Goal: Obtain resource: Download file/media

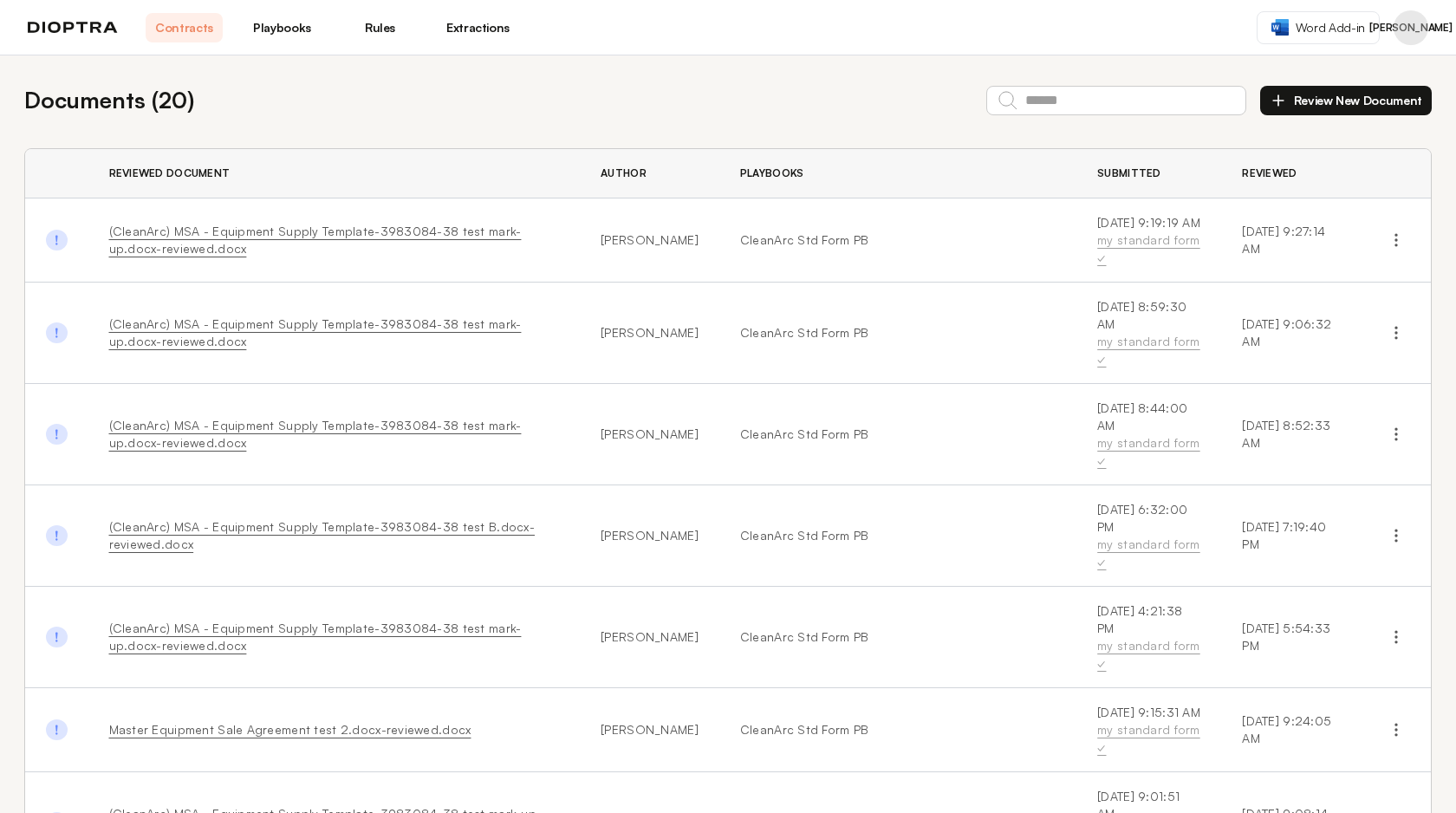
scroll to position [347, 0]
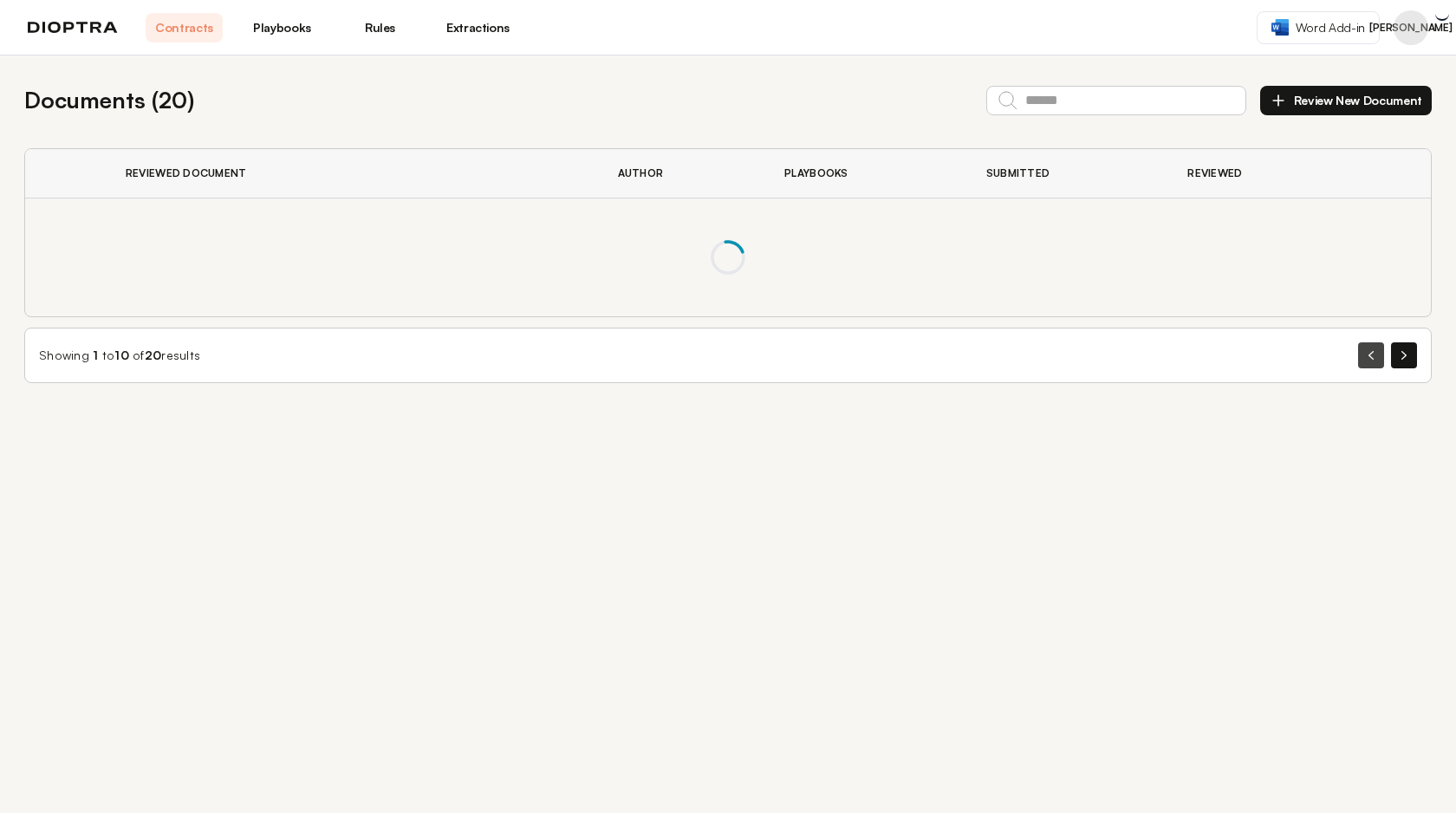
scroll to position [0, 0]
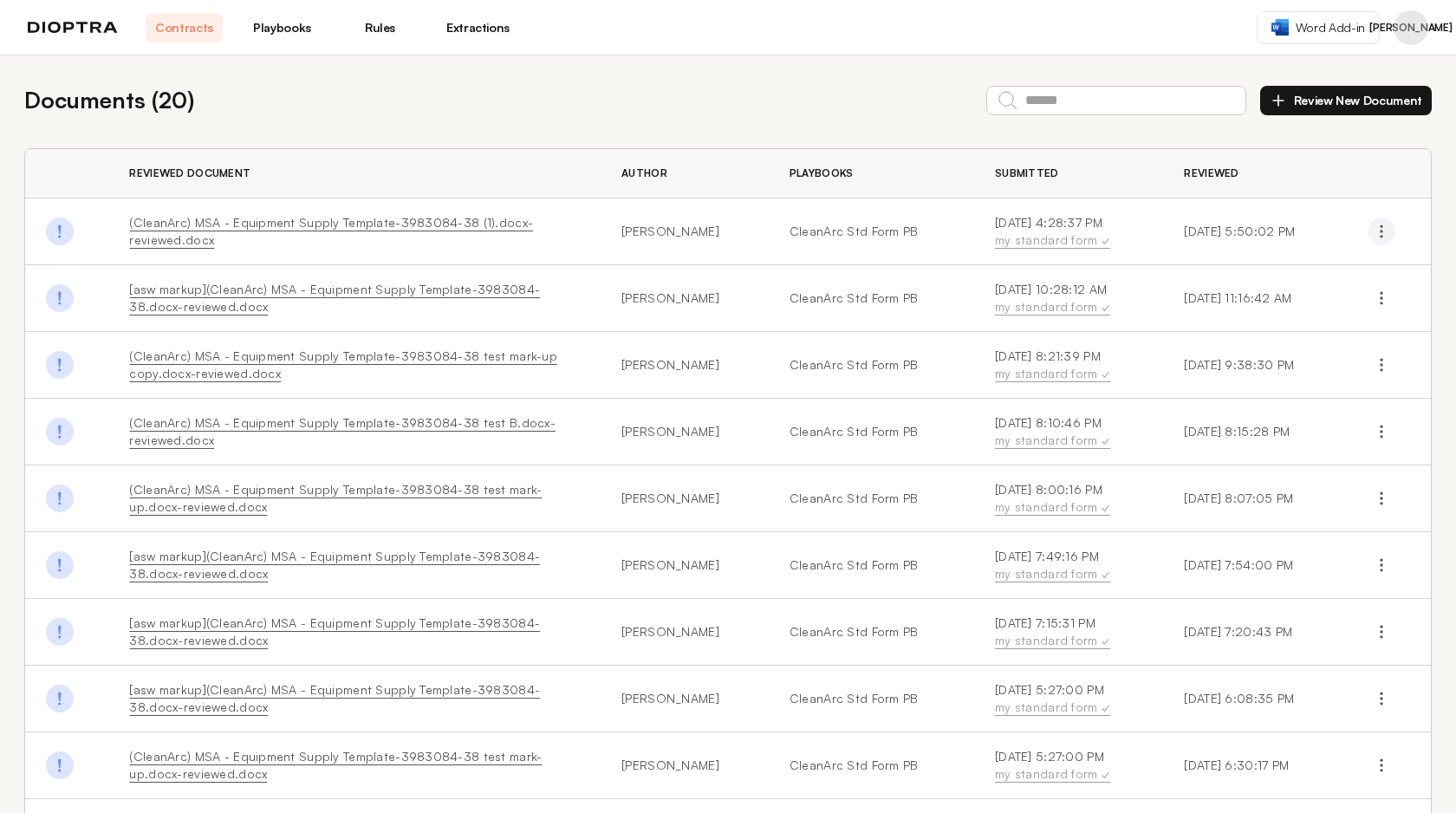
click at [1381, 227] on icon "button" at bounding box center [1382, 231] width 17 height 17
click at [1336, 273] on button "Download Original" at bounding box center [1305, 272] width 158 height 31
click at [1380, 298] on icon "button" at bounding box center [1382, 298] width 17 height 17
click at [1342, 350] on button "Download Original" at bounding box center [1305, 338] width 158 height 31
click at [1388, 368] on icon "button" at bounding box center [1382, 364] width 17 height 17
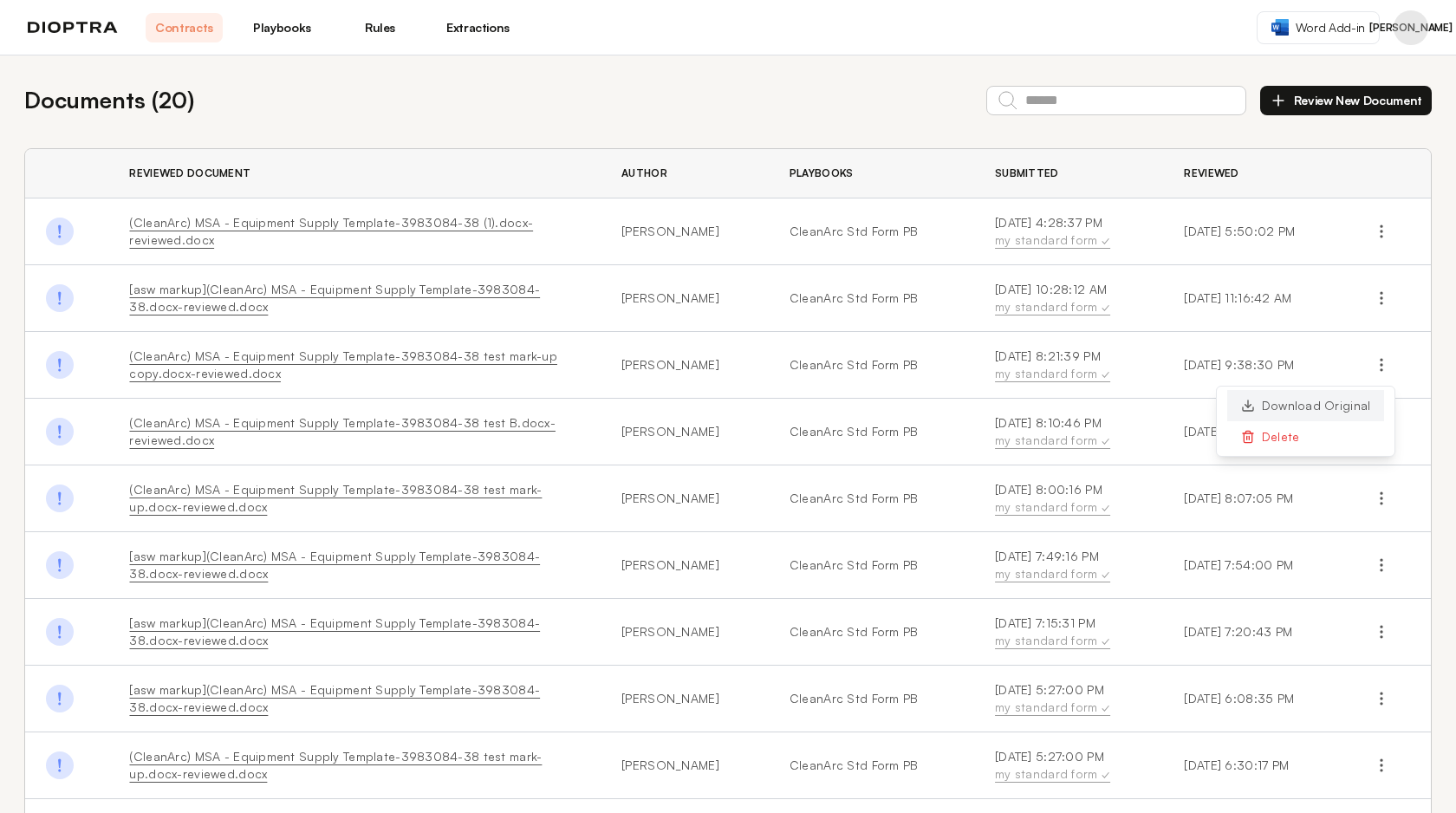
click at [1367, 400] on button "Download Original" at bounding box center [1305, 405] width 158 height 31
click at [1384, 425] on icon "button" at bounding box center [1382, 431] width 17 height 17
click at [1369, 461] on button "Download Original" at bounding box center [1305, 472] width 158 height 31
click at [1384, 499] on icon "button" at bounding box center [1382, 498] width 17 height 17
click at [1373, 534] on button "Download Original" at bounding box center [1305, 538] width 158 height 31
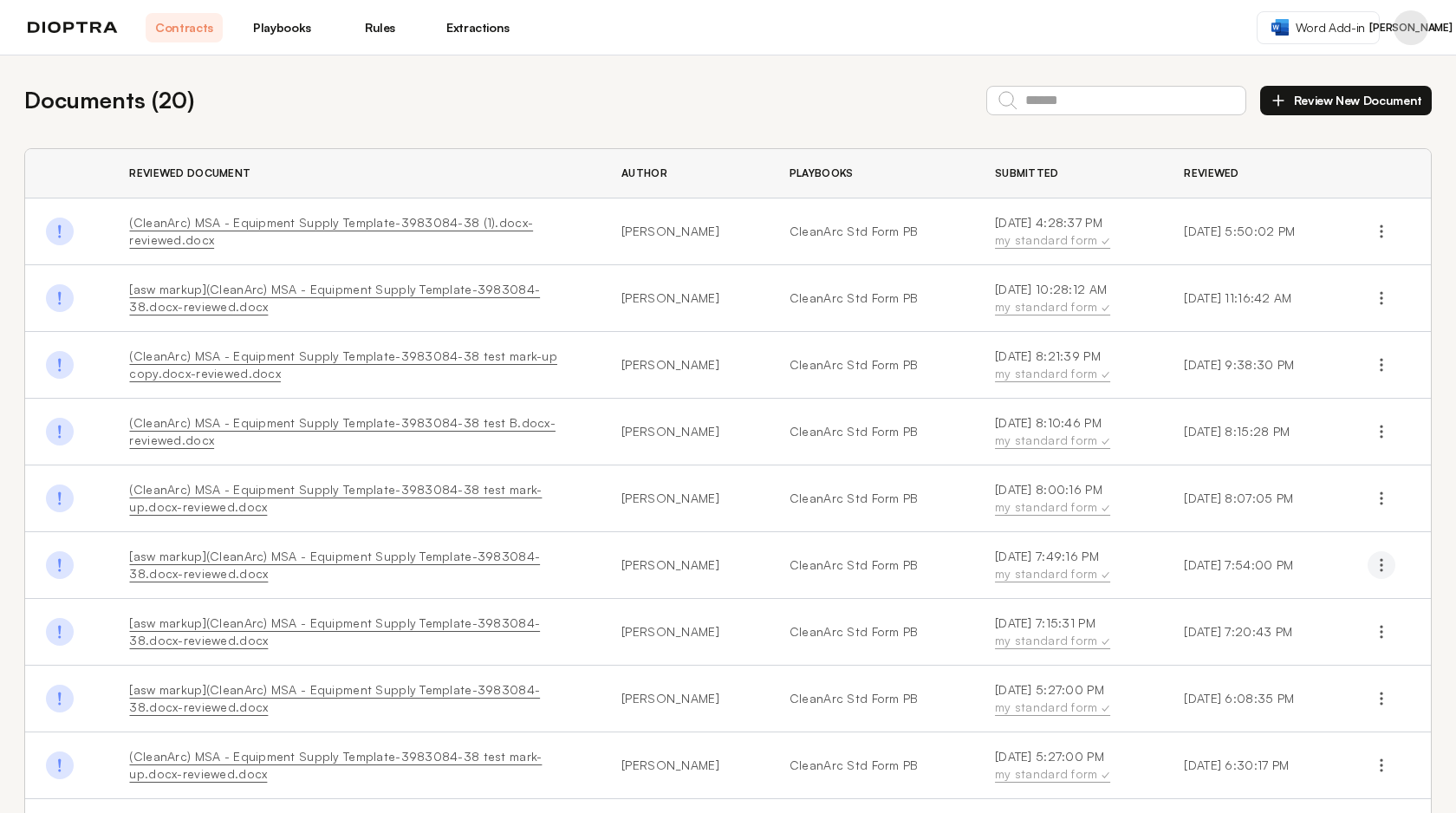
click at [1384, 570] on icon "button" at bounding box center [1382, 565] width 17 height 17
click at [1373, 603] on button "Download Original" at bounding box center [1305, 605] width 158 height 31
click at [1387, 637] on icon "button" at bounding box center [1382, 631] width 17 height 17
click at [1372, 668] on button "Download Original" at bounding box center [1305, 672] width 158 height 31
click at [1383, 699] on circle "button" at bounding box center [1383, 699] width 2 height 2
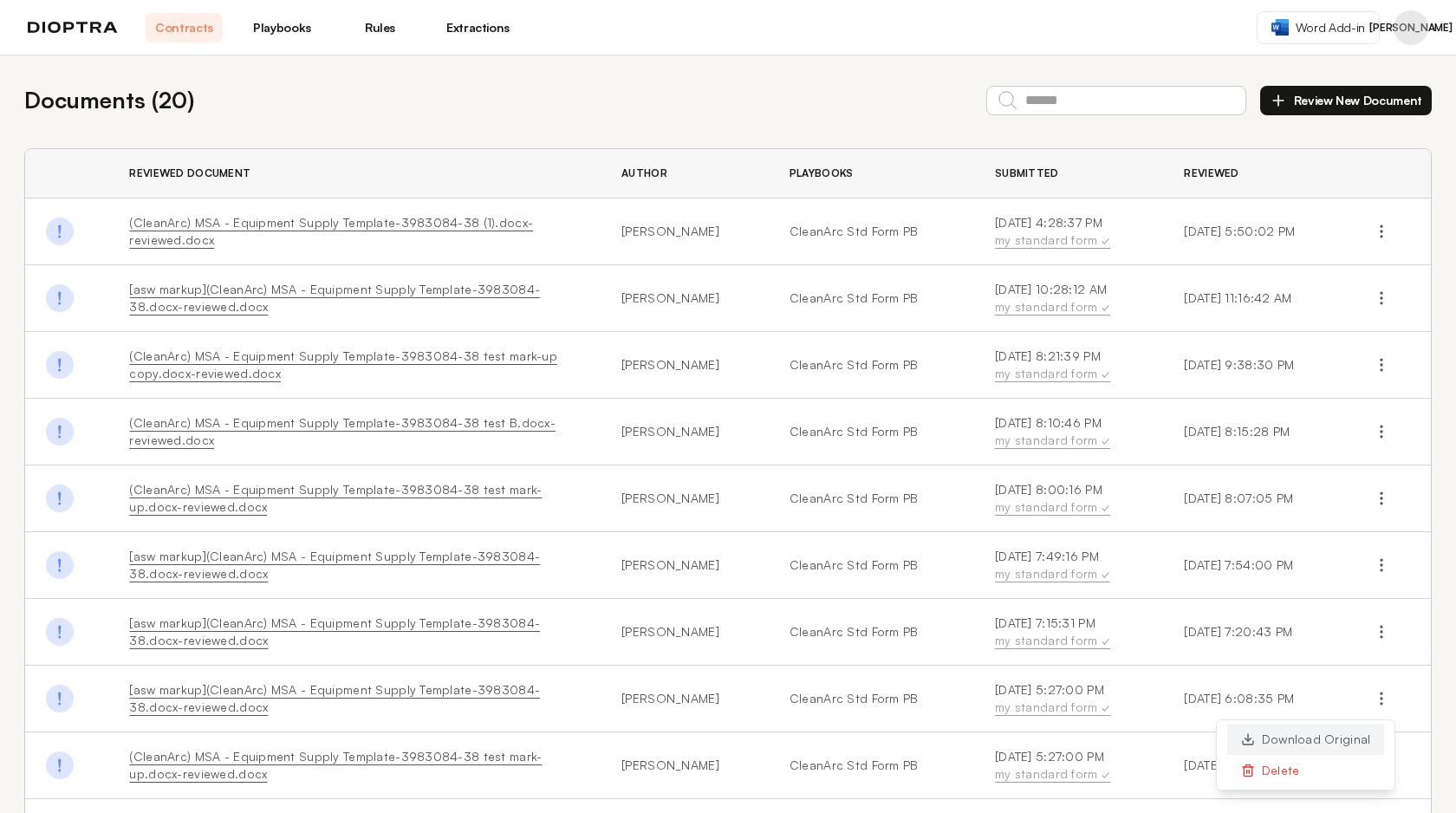
click at [1369, 733] on button "Download Original" at bounding box center [1305, 739] width 158 height 31
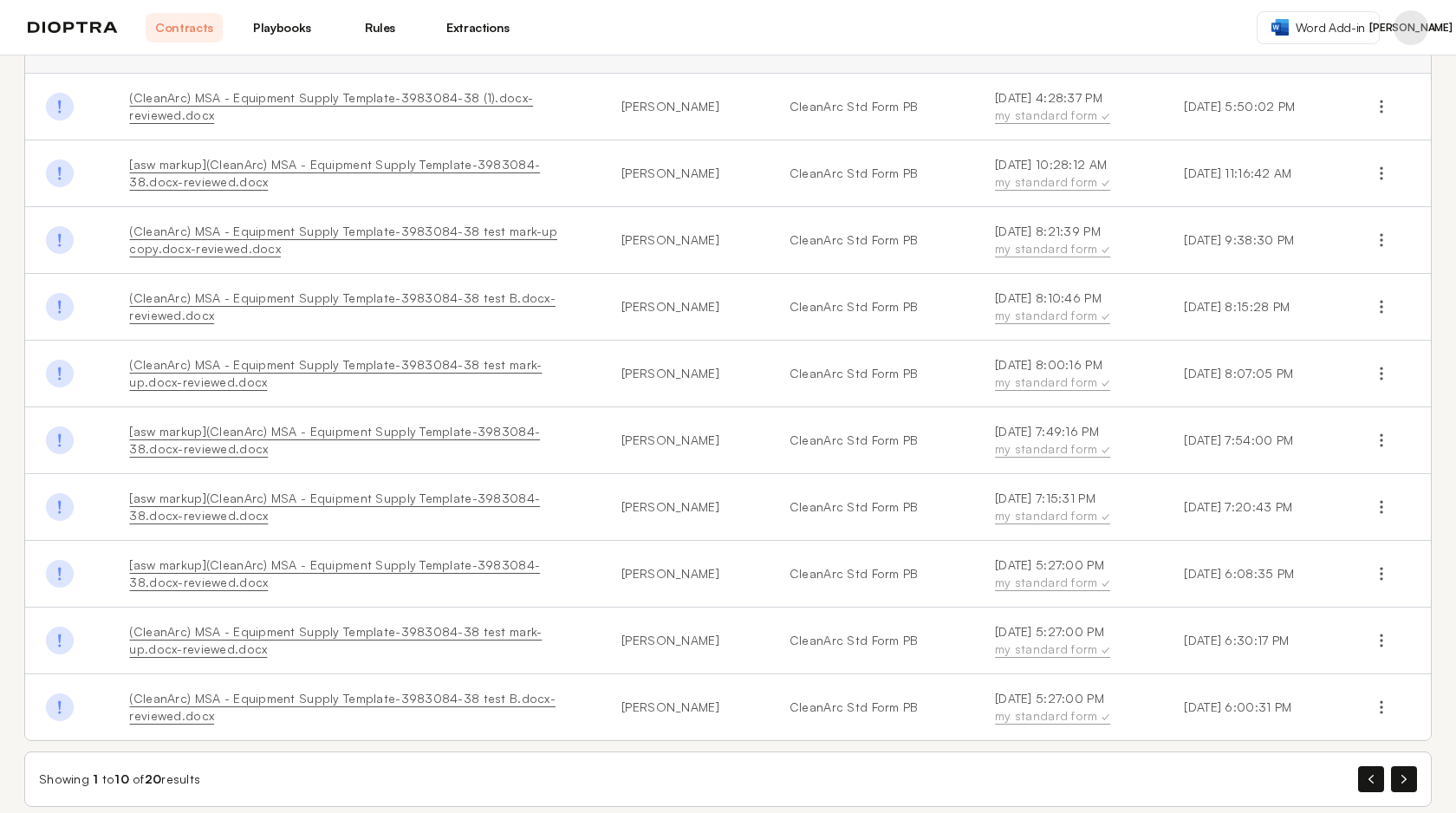
scroll to position [146, 0]
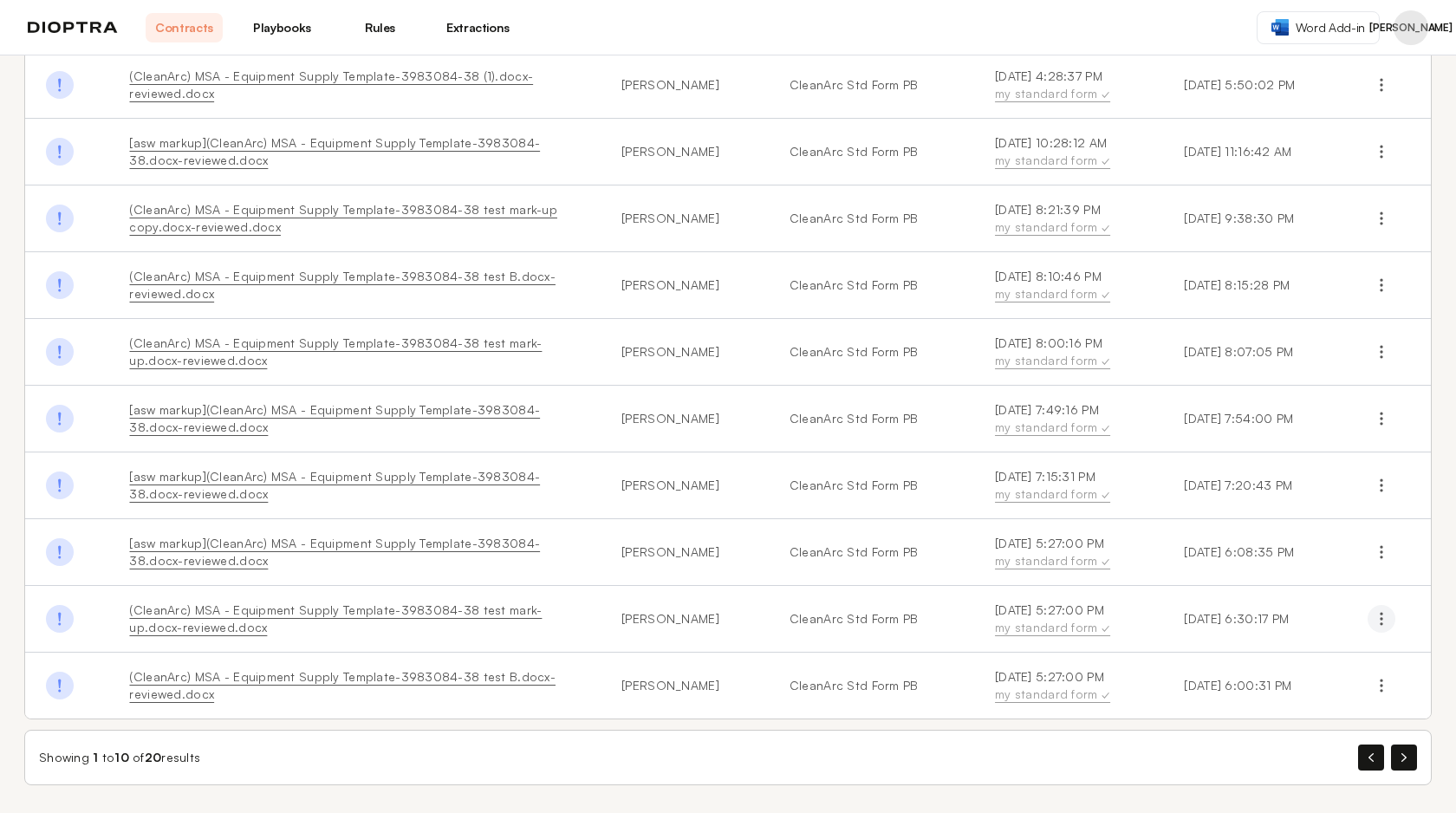
click at [1384, 622] on icon "button" at bounding box center [1382, 619] width 17 height 17
click at [1369, 652] on button "Download Original" at bounding box center [1305, 659] width 158 height 31
click at [1383, 686] on circle "button" at bounding box center [1383, 685] width 2 height 2
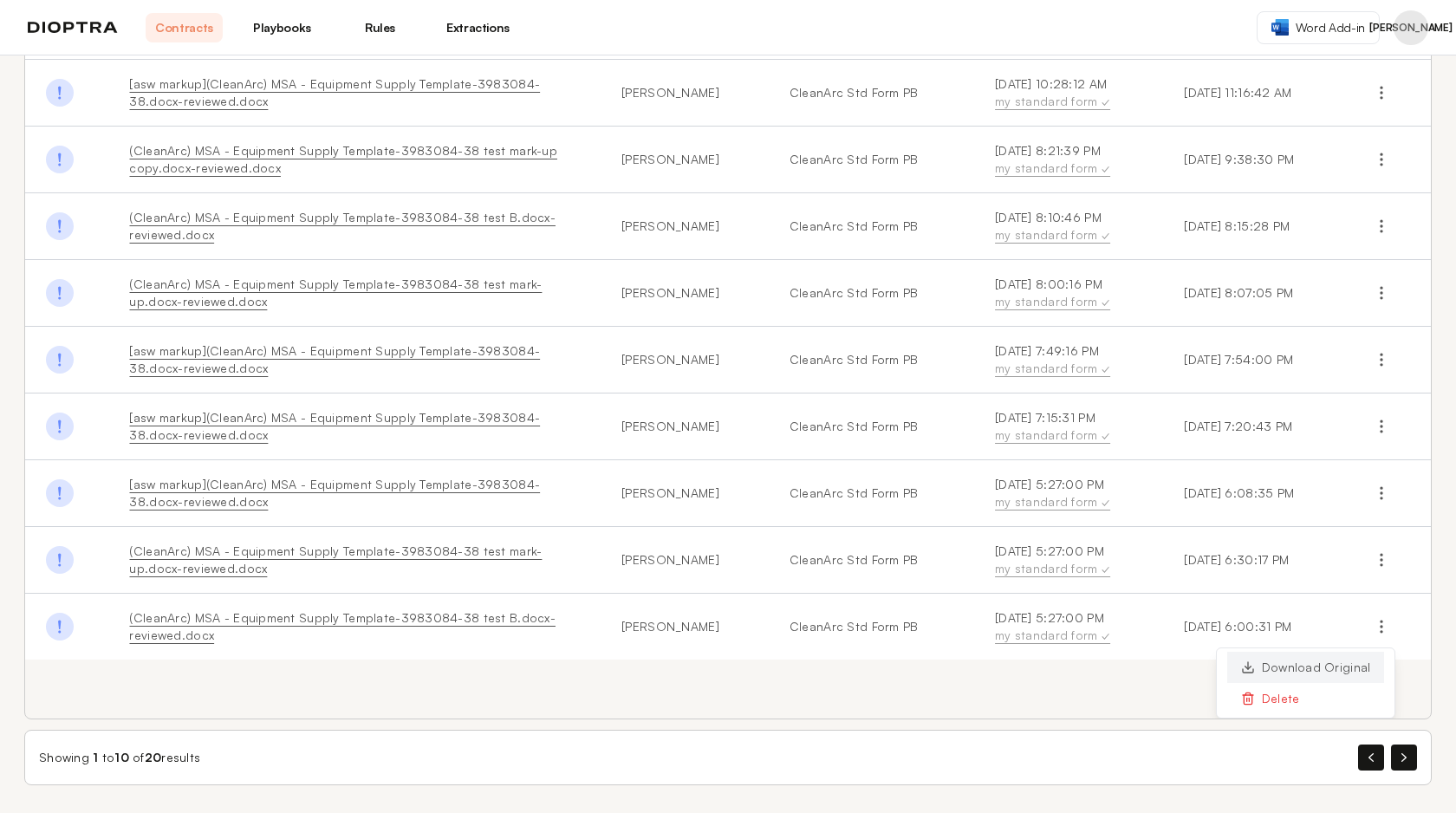
click at [1357, 667] on button "Download Original" at bounding box center [1305, 667] width 158 height 31
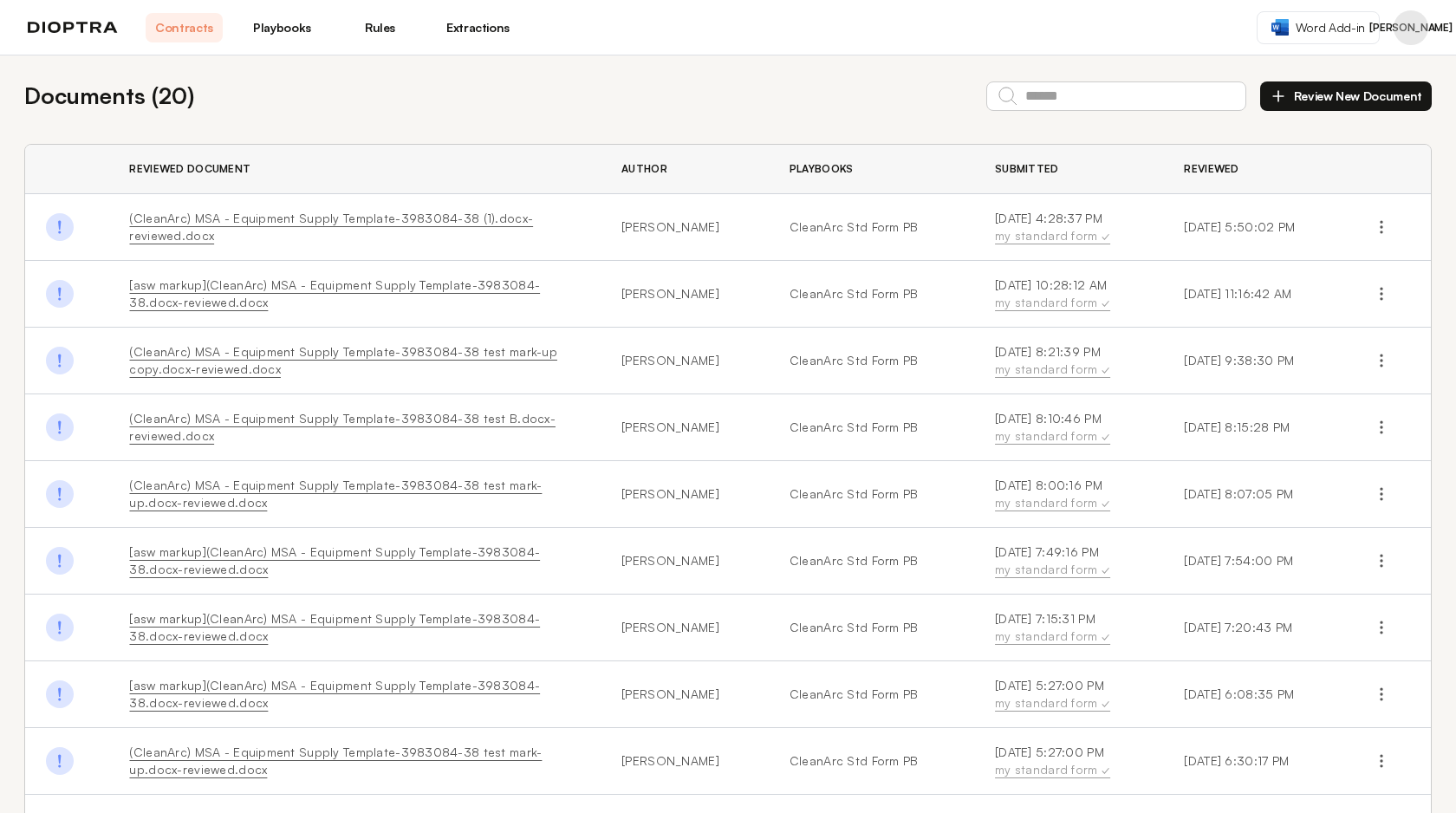
scroll to position [0, 0]
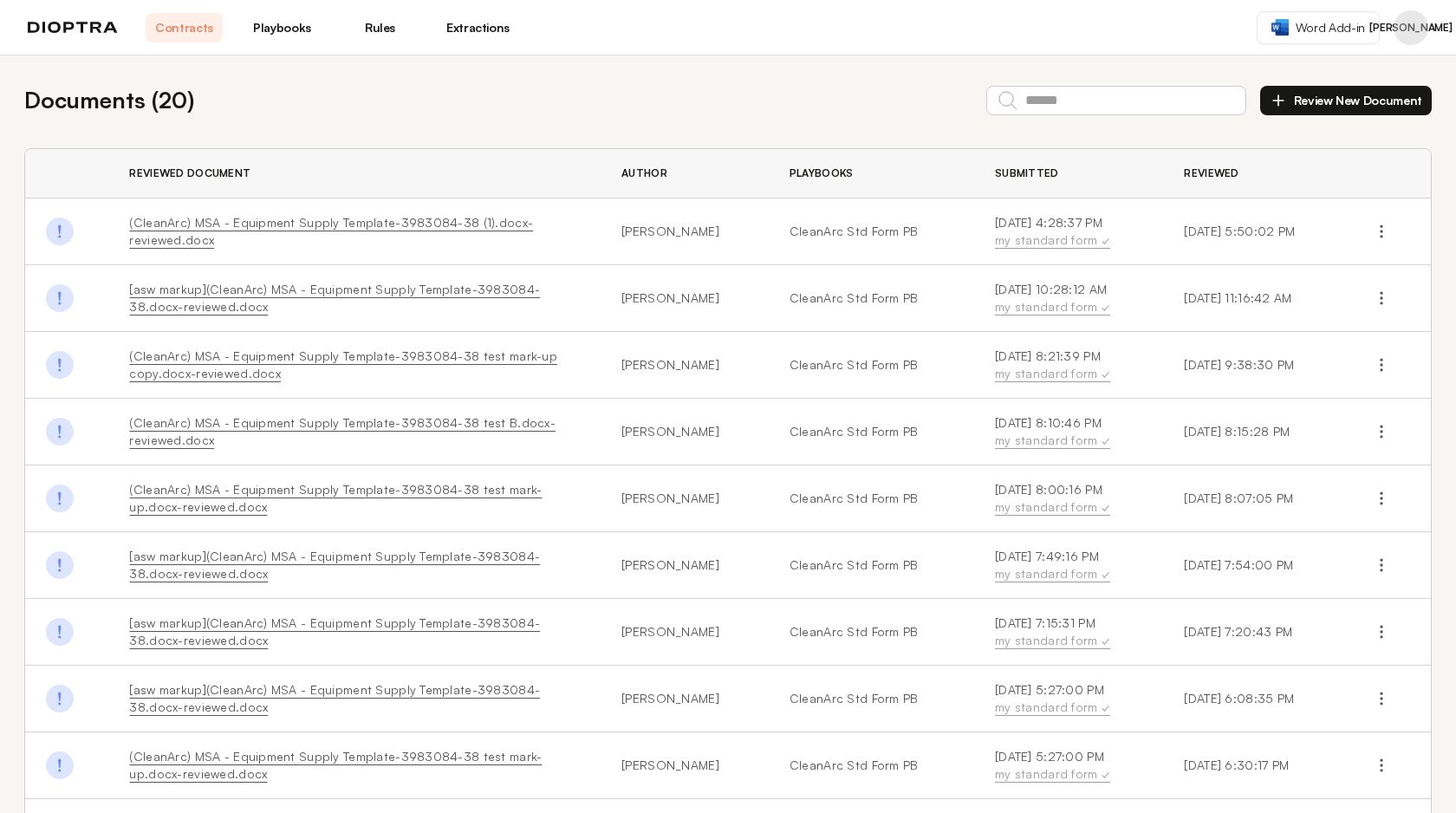
click at [590, 308] on td "[asw markup](CleanArc) MSA - Equipment Supply Template-3983084-38.docx-reviewed…" at bounding box center [354, 298] width 492 height 67
click at [515, 291] on link "[asw markup](CleanArc) MSA - Equipment Supply Template-3983084-38.docx-reviewed…" at bounding box center [335, 297] width 411 height 32
